Goal: Information Seeking & Learning: Learn about a topic

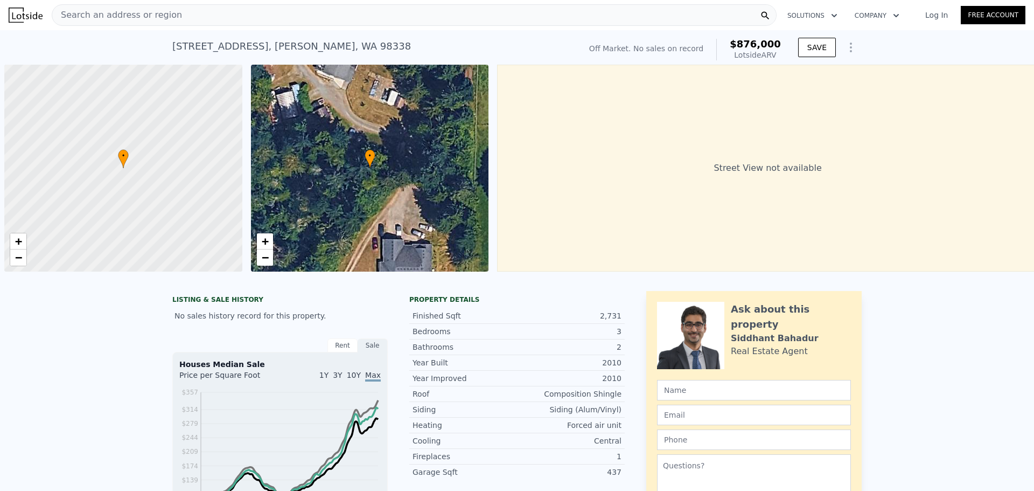
scroll to position [0, 4]
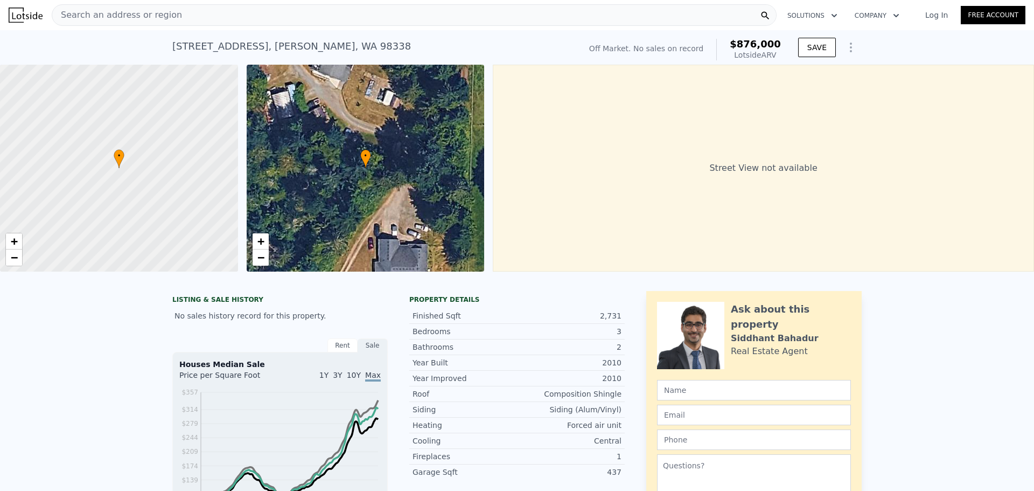
click at [211, 24] on div "Search an address or region" at bounding box center [414, 15] width 725 height 22
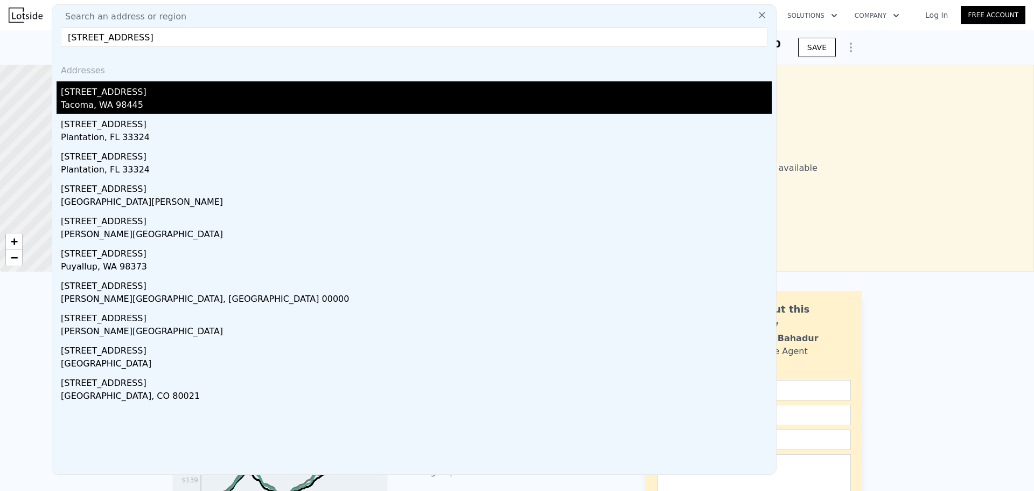
type input "[STREET_ADDRESS]"
click at [207, 83] on div "[STREET_ADDRESS]" at bounding box center [416, 89] width 711 height 17
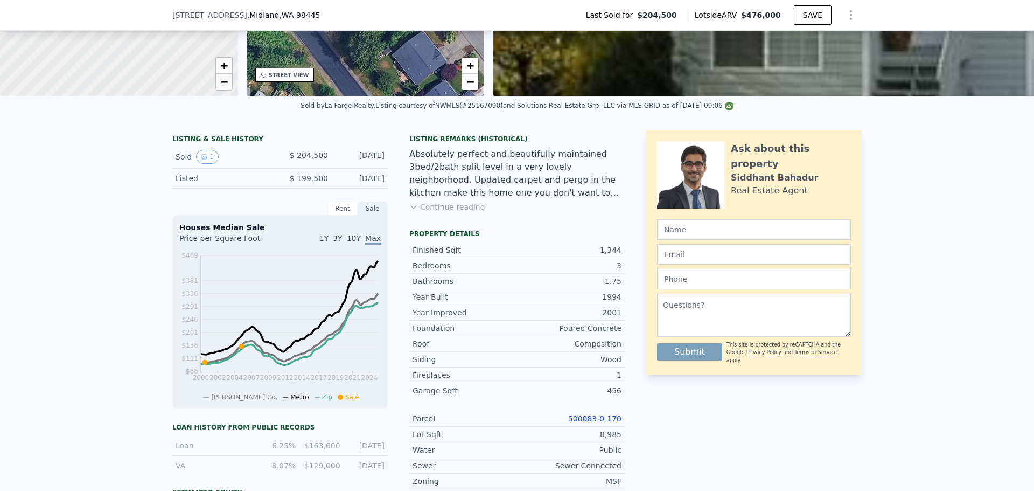
scroll to position [72, 0]
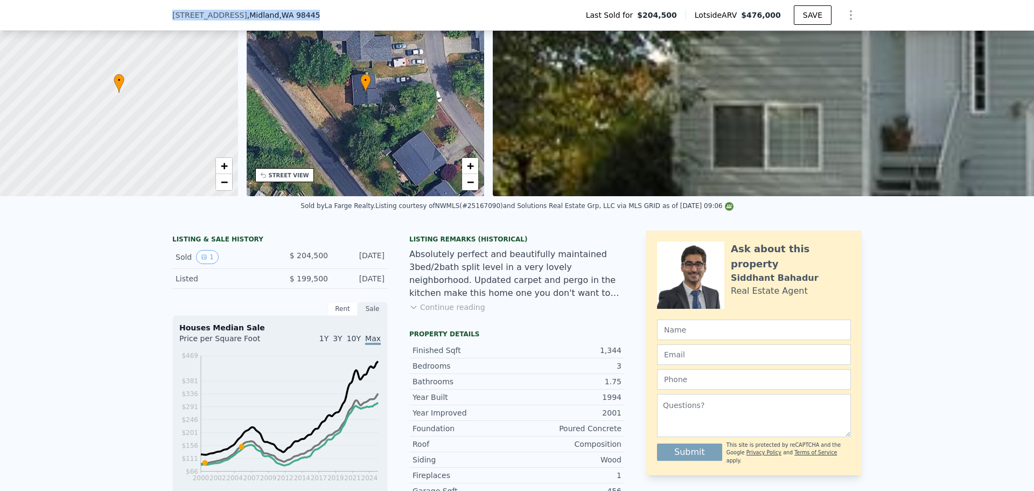
drag, startPoint x: 343, startPoint y: 14, endPoint x: 143, endPoint y: 15, distance: 199.3
click at [143, 15] on div "[STREET_ADDRESS] Last Sold for $204,500 Lotside ARV $476,000 SAVE" at bounding box center [517, 15] width 1034 height 31
copy div "[STREET_ADDRESS]"
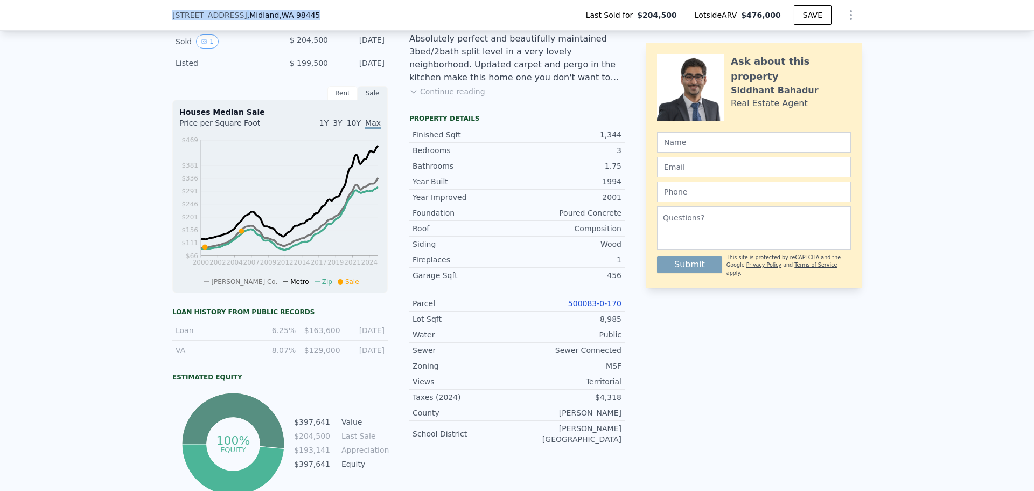
scroll to position [144, 0]
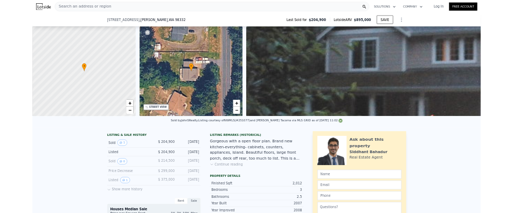
scroll to position [68, 0]
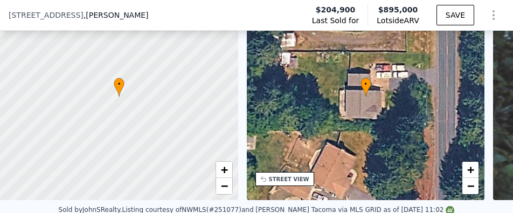
click at [430, 101] on div "• + −" at bounding box center [366, 96] width 238 height 207
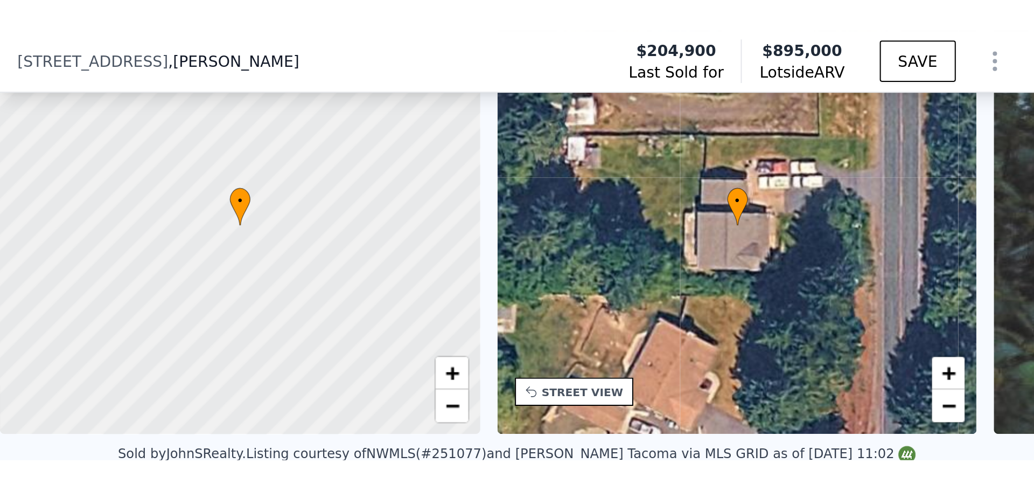
scroll to position [61, 0]
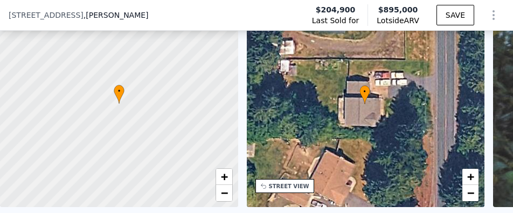
click at [374, 48] on div "• + −" at bounding box center [366, 103] width 238 height 207
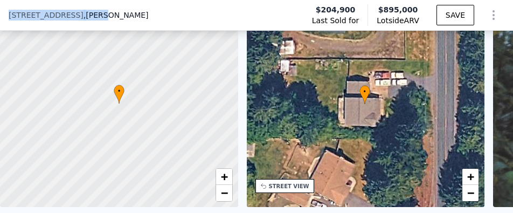
drag, startPoint x: 117, startPoint y: 22, endPoint x: 9, endPoint y: 27, distance: 108.4
click at [9, 27] on div "15616 66th Ave NW , Purdy , WA 98332 Last Sold for $204,900 Lotside ARV $895,00…" at bounding box center [256, 15] width 513 height 30
copy div "15616 66th Ave NW , Purdy"
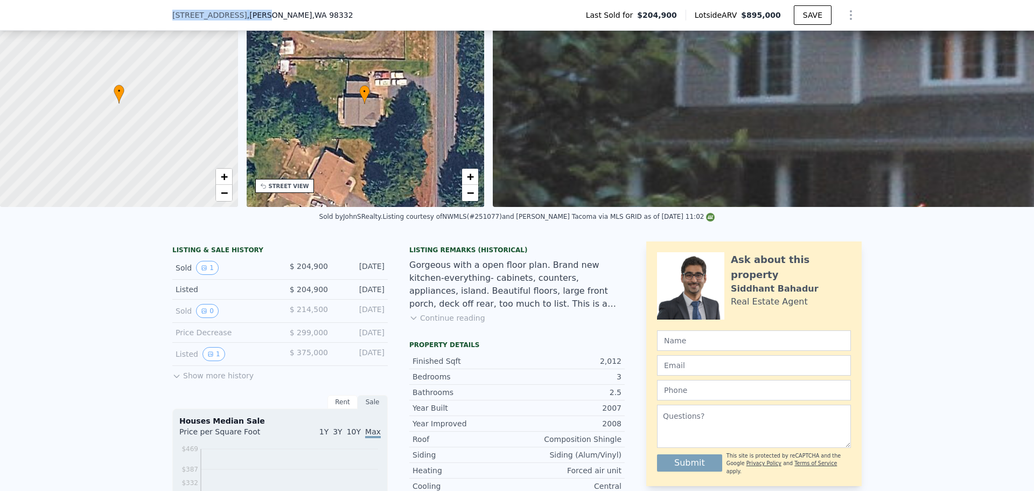
click at [310, 18] on div "15616 66th Ave NW , Purdy , WA 98332 Last Sold for $204,900 Lotside ARV $895,00…" at bounding box center [516, 15] width 689 height 30
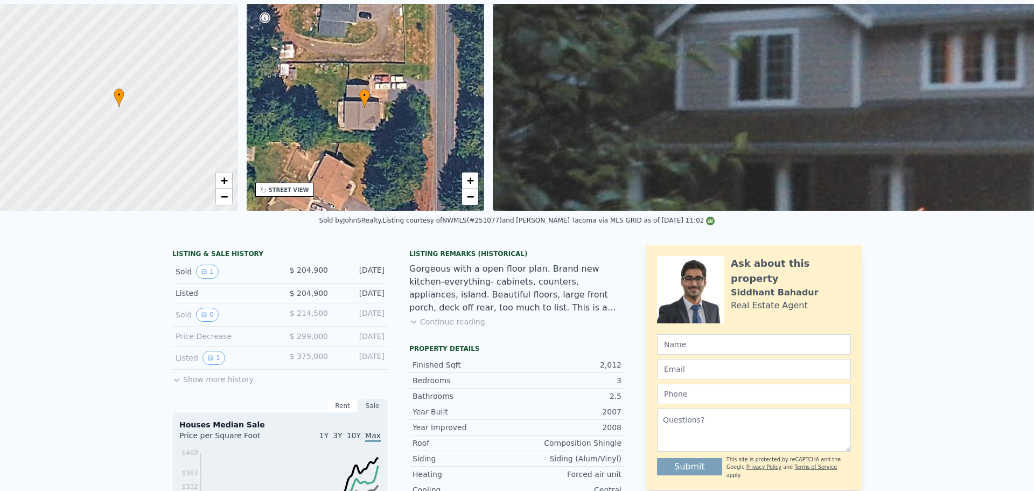
scroll to position [0, 0]
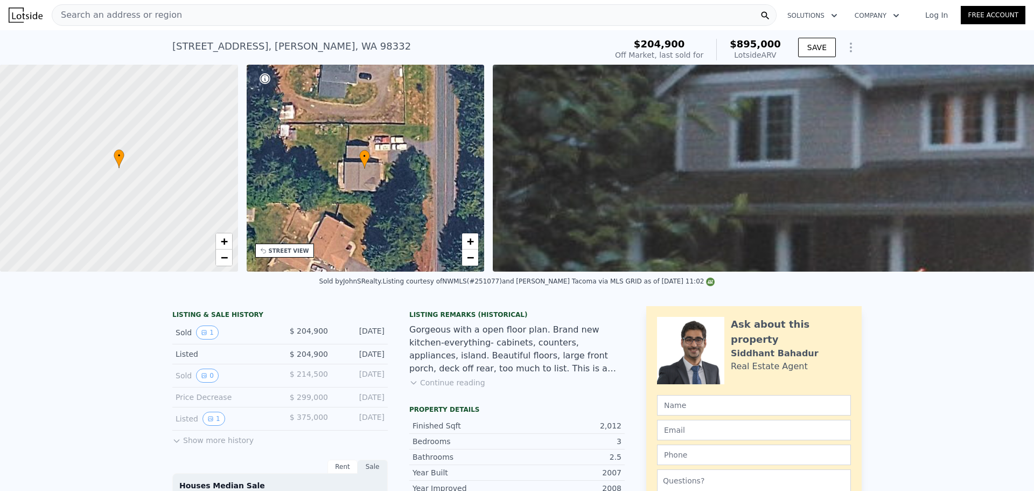
click at [276, 26] on nav "Search an address or region Solutions Company Open main menu Log In Free Account" at bounding box center [517, 15] width 1034 height 30
click at [278, 22] on div "Search an address or region" at bounding box center [414, 15] width 725 height 22
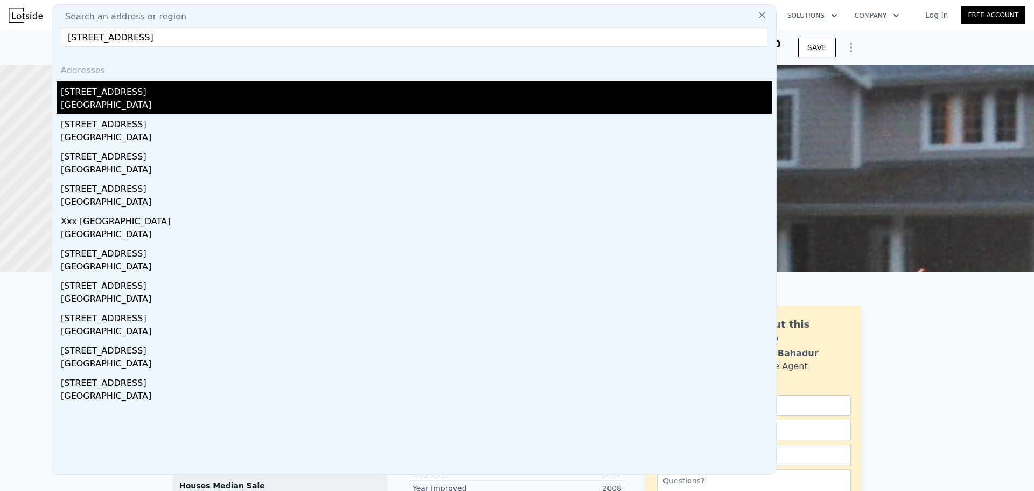
type input "15616 66th Ave NW Gig Harbor, WA 98332"
click at [256, 91] on div "15616 66th Ave NW" at bounding box center [416, 89] width 711 height 17
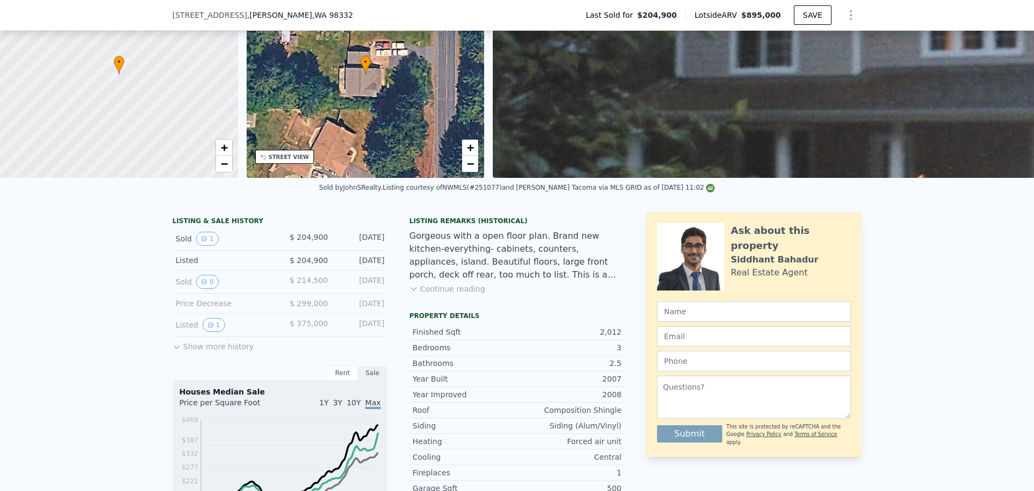
scroll to position [287, 0]
